Goal: Communication & Community: Answer question/provide support

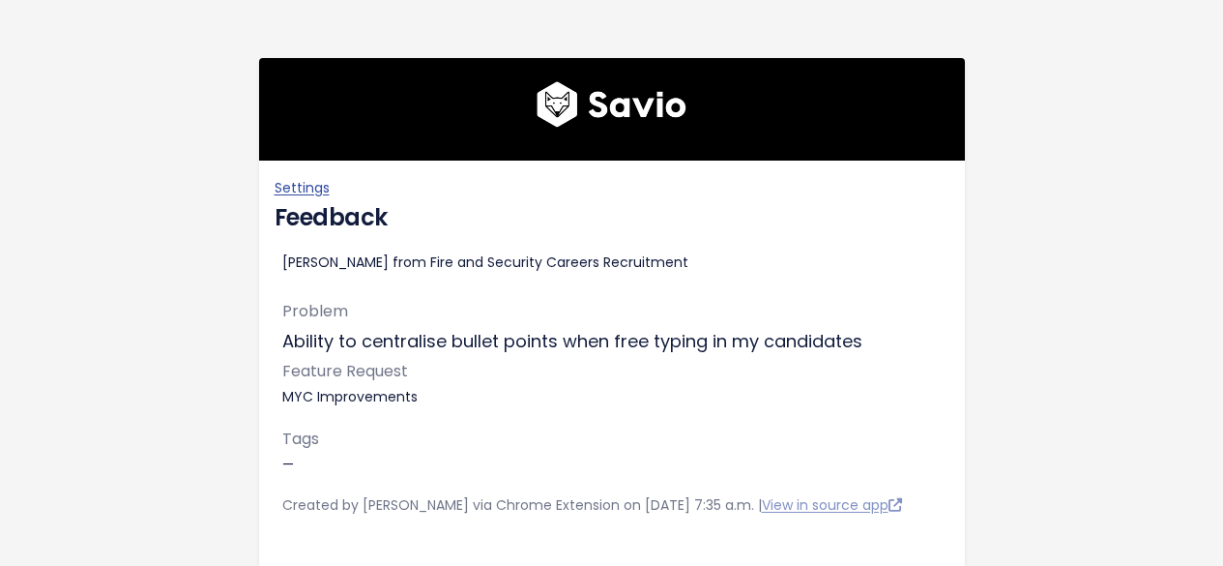
scroll to position [531, 0]
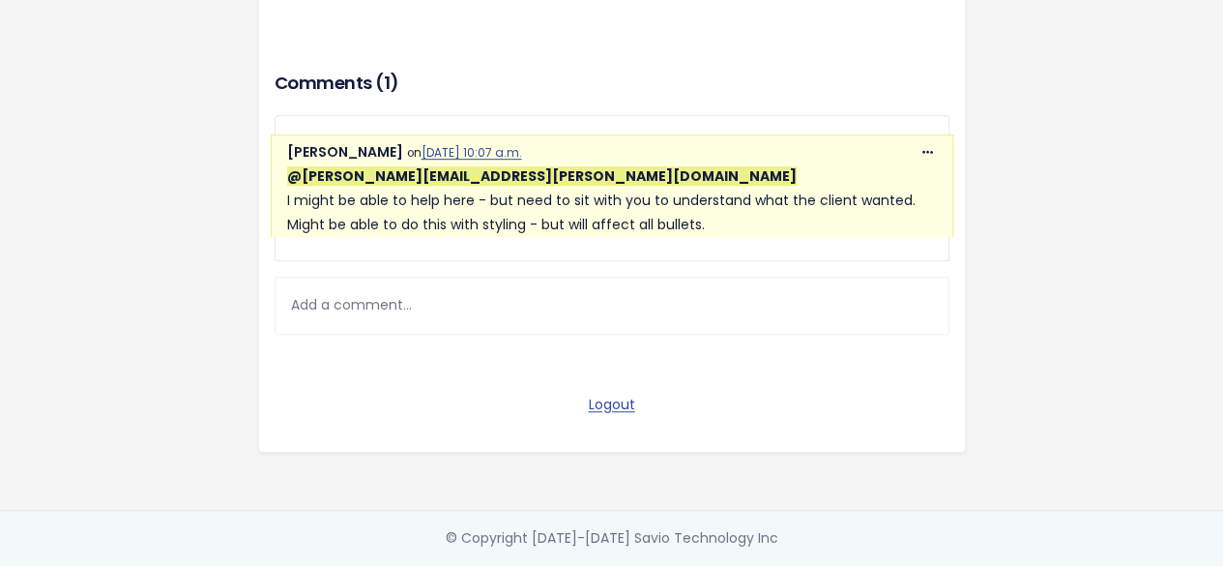
click at [453, 290] on div "Add a comment..." at bounding box center [612, 304] width 675 height 57
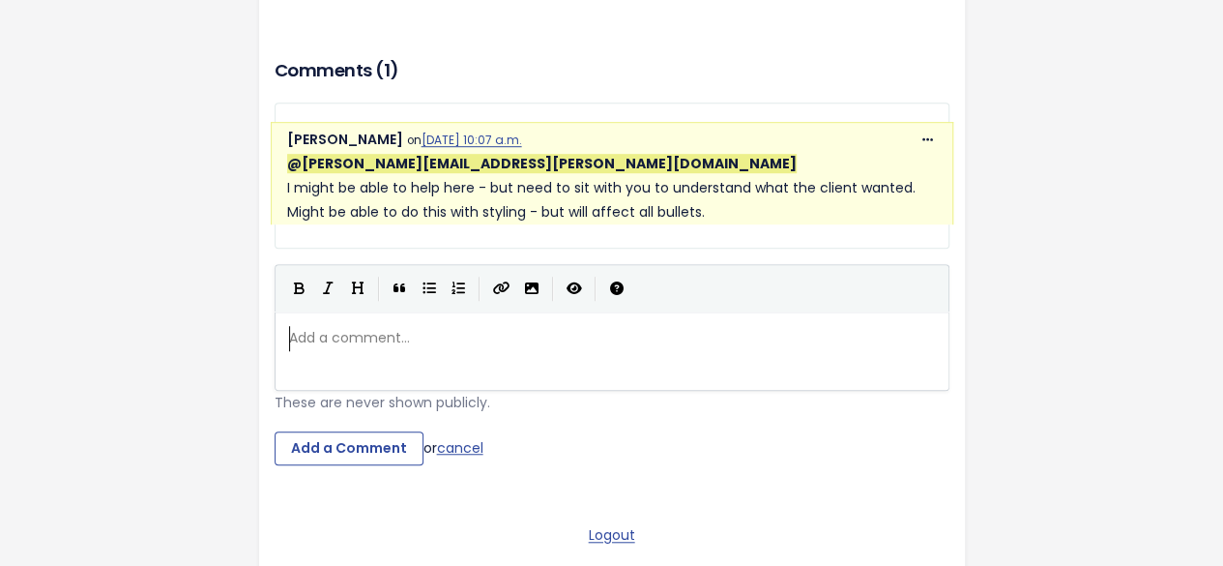
scroll to position [6, 0]
type textarea "We spoke wbout this previously"
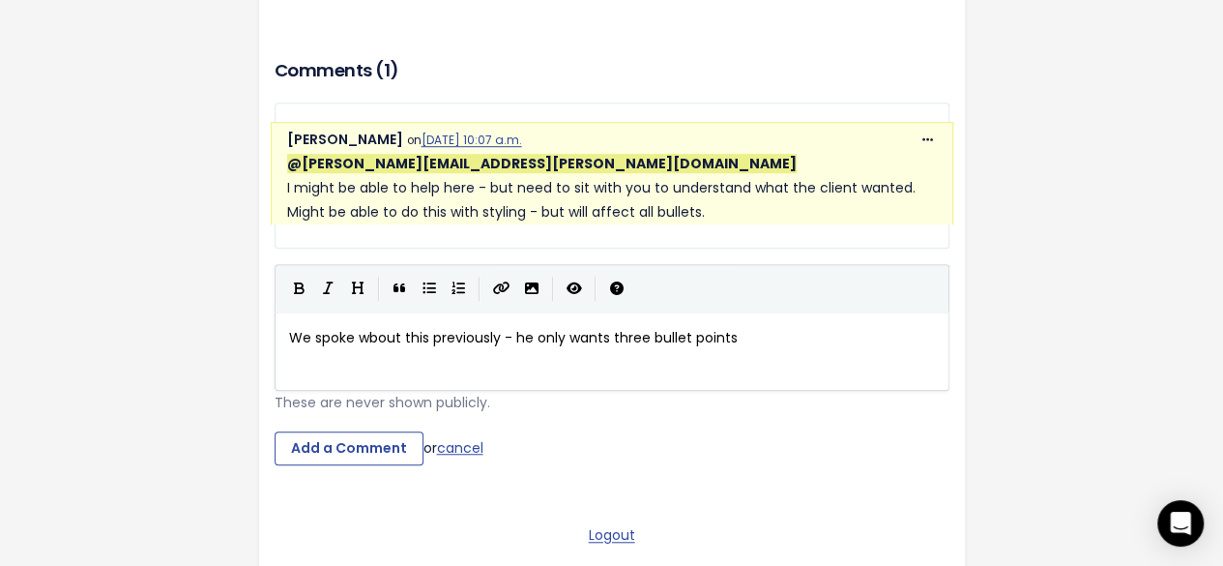
type textarea "- he only wants three bullet points ce"
type textarea "ntr"
type textarea "entralised at the tip"
type textarea "op of yhe"
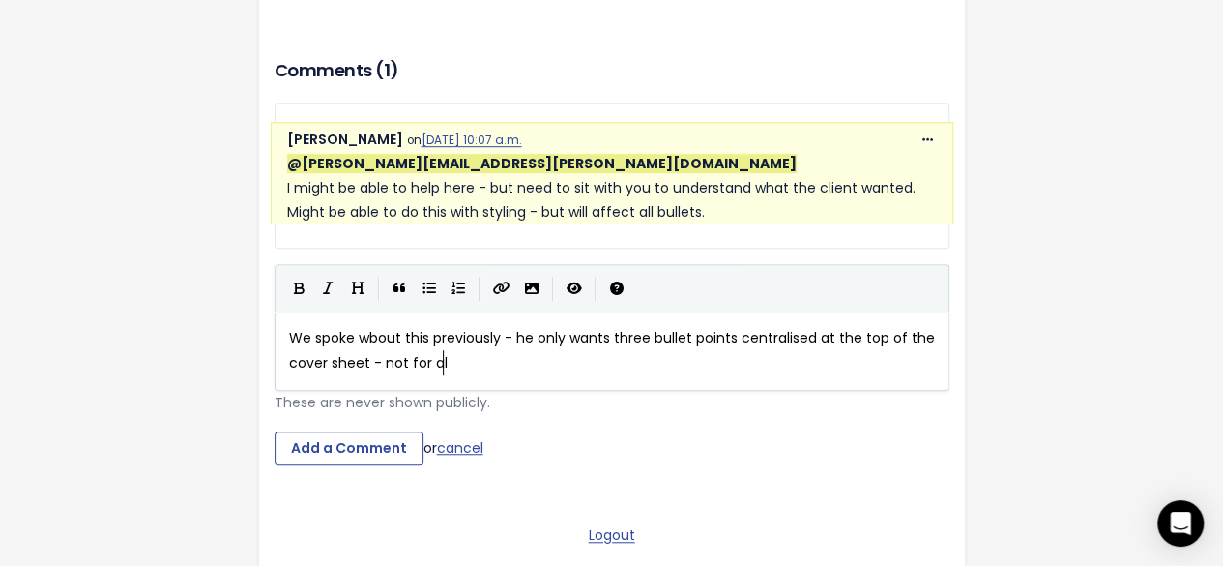
scroll to position [6, 185]
type textarea "the cover sheet - not for all bullet o"
type textarea "pon"
type textarea "ints"
type textarea "."
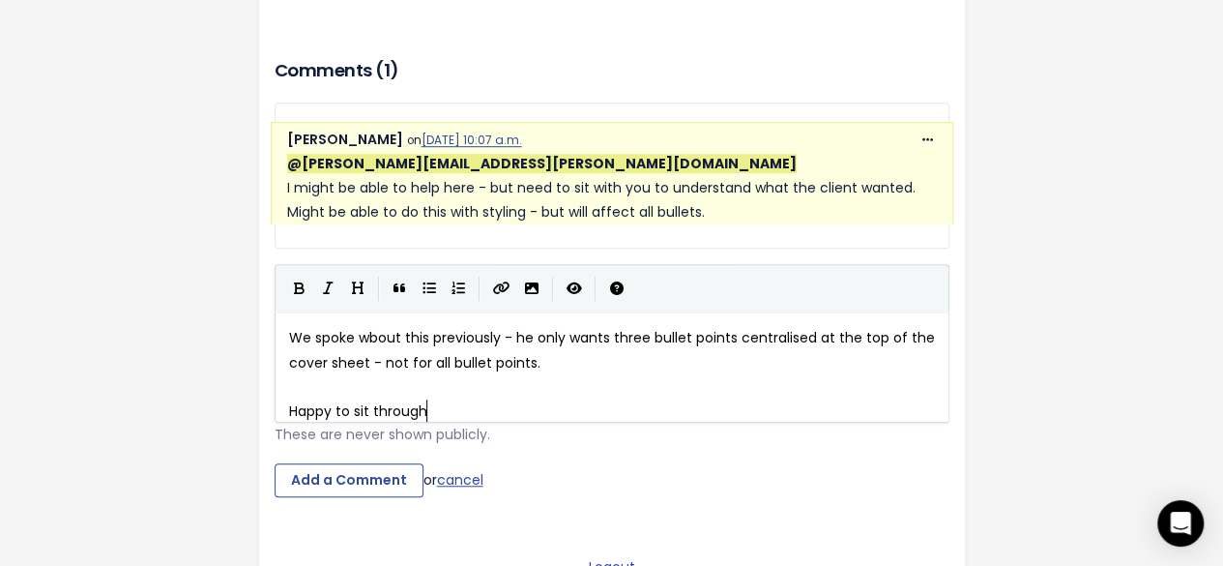
scroll to position [6, 139]
type textarea "Happy to sit through"
type textarea "and walk through if eeded"
type textarea "needed"
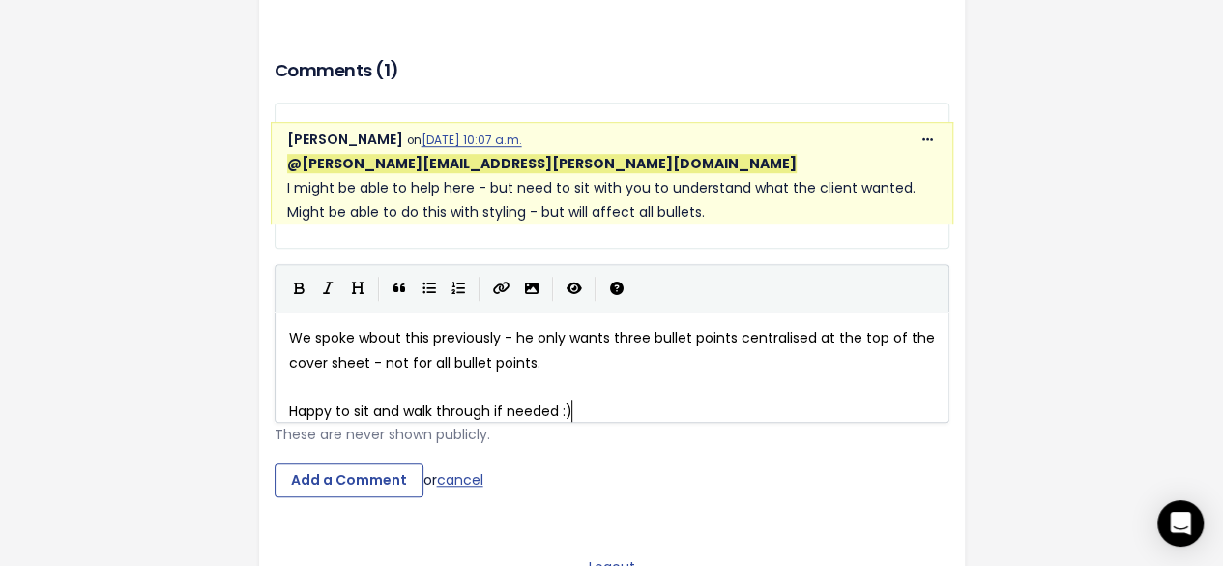
scroll to position [6, 67]
type textarea "needed :)"
click at [389, 496] on input "Add a Comment" at bounding box center [349, 480] width 149 height 35
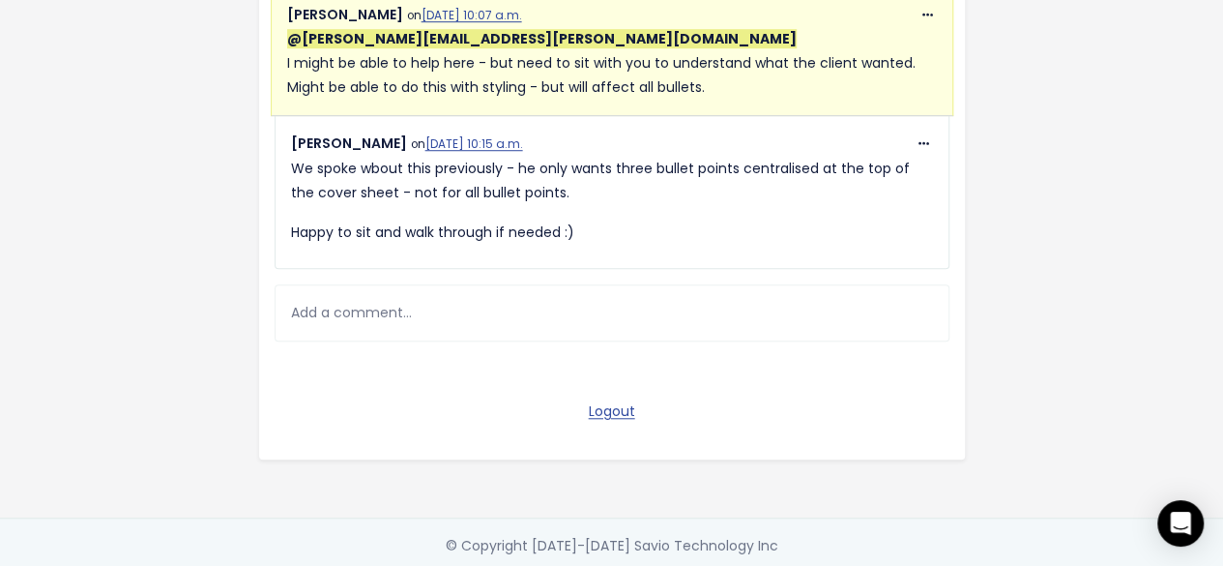
scroll to position [656, 0]
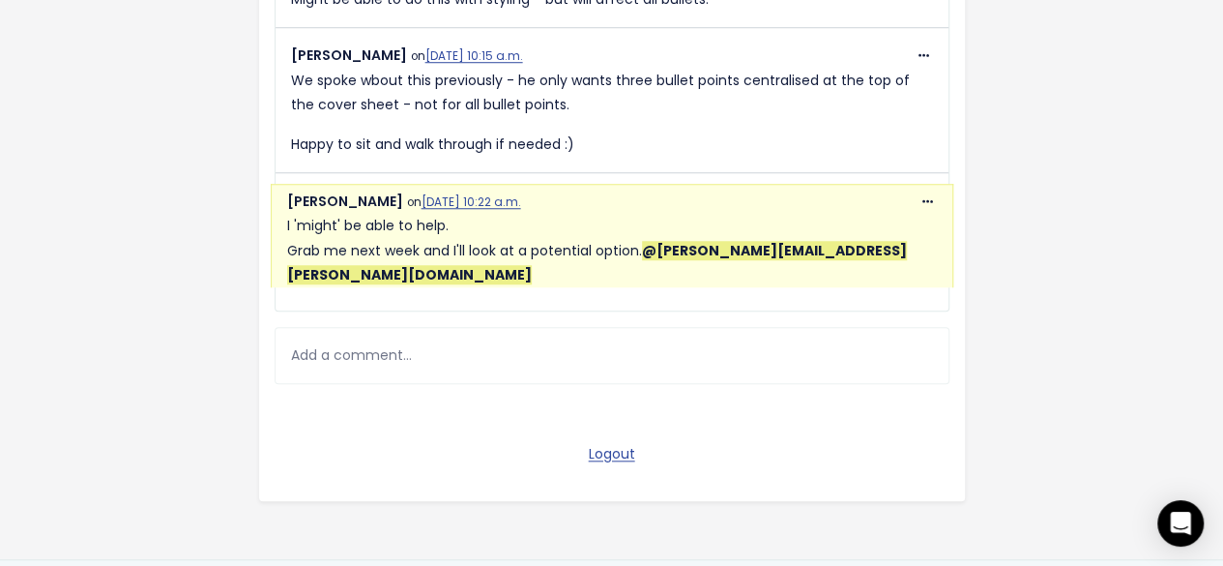
scroll to position [742, 0]
click at [536, 333] on div "Add a comment..." at bounding box center [612, 355] width 675 height 57
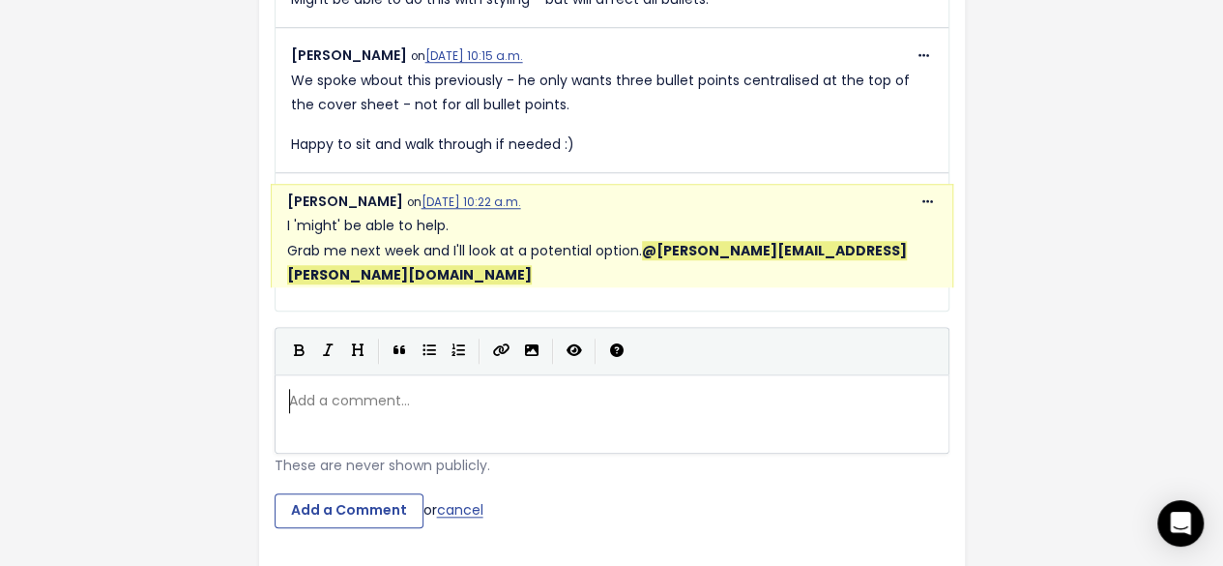
scroll to position [7, 0]
type textarea "lovely stuff :)"
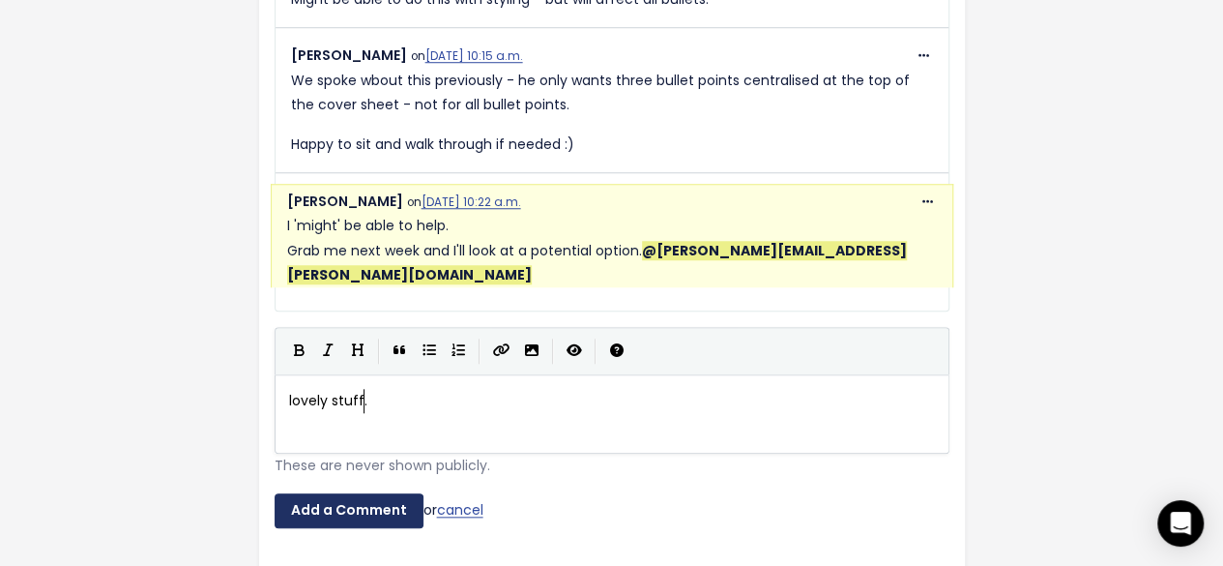
type textarea "."
click at [330, 493] on input "Add a Comment" at bounding box center [349, 510] width 149 height 35
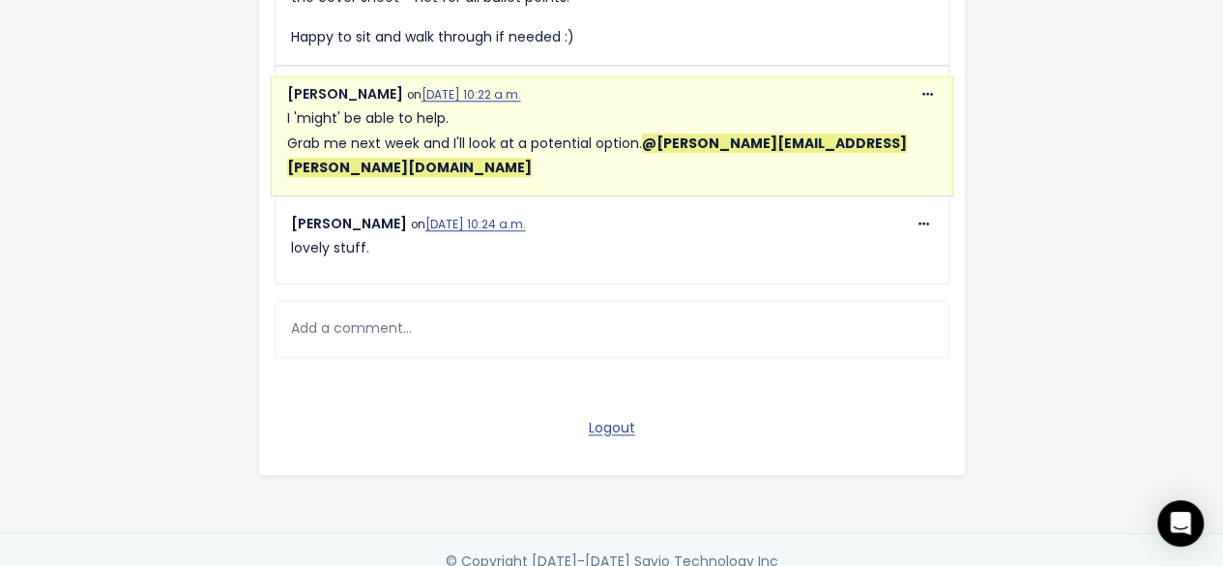
scroll to position [859, 0]
